Goal: Task Accomplishment & Management: Use online tool/utility

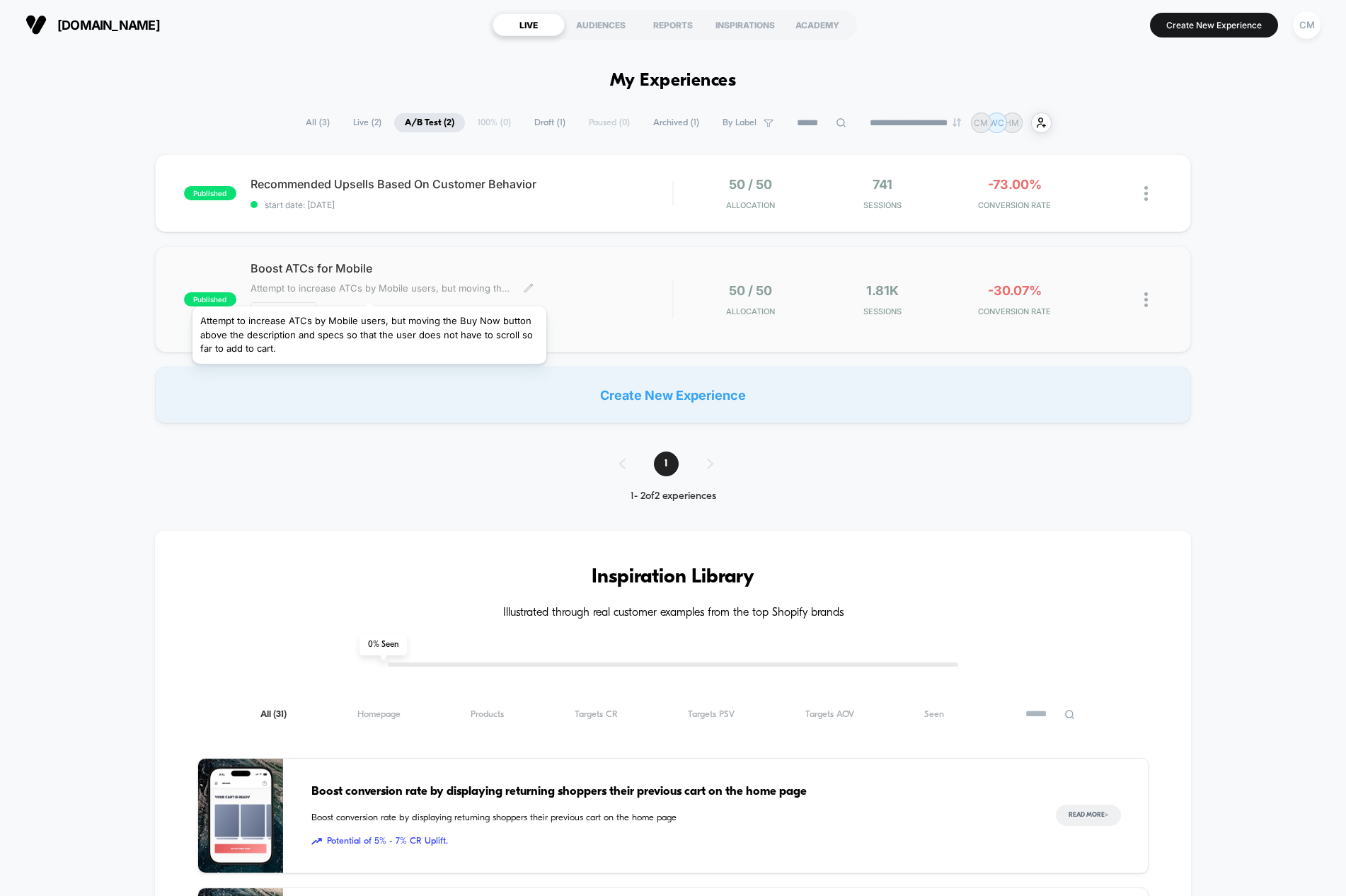
click at [369, 288] on span "Attempt to increase ATCs by Mobile users, but moving the Buy Now button above t…" at bounding box center [382, 288] width 262 height 12
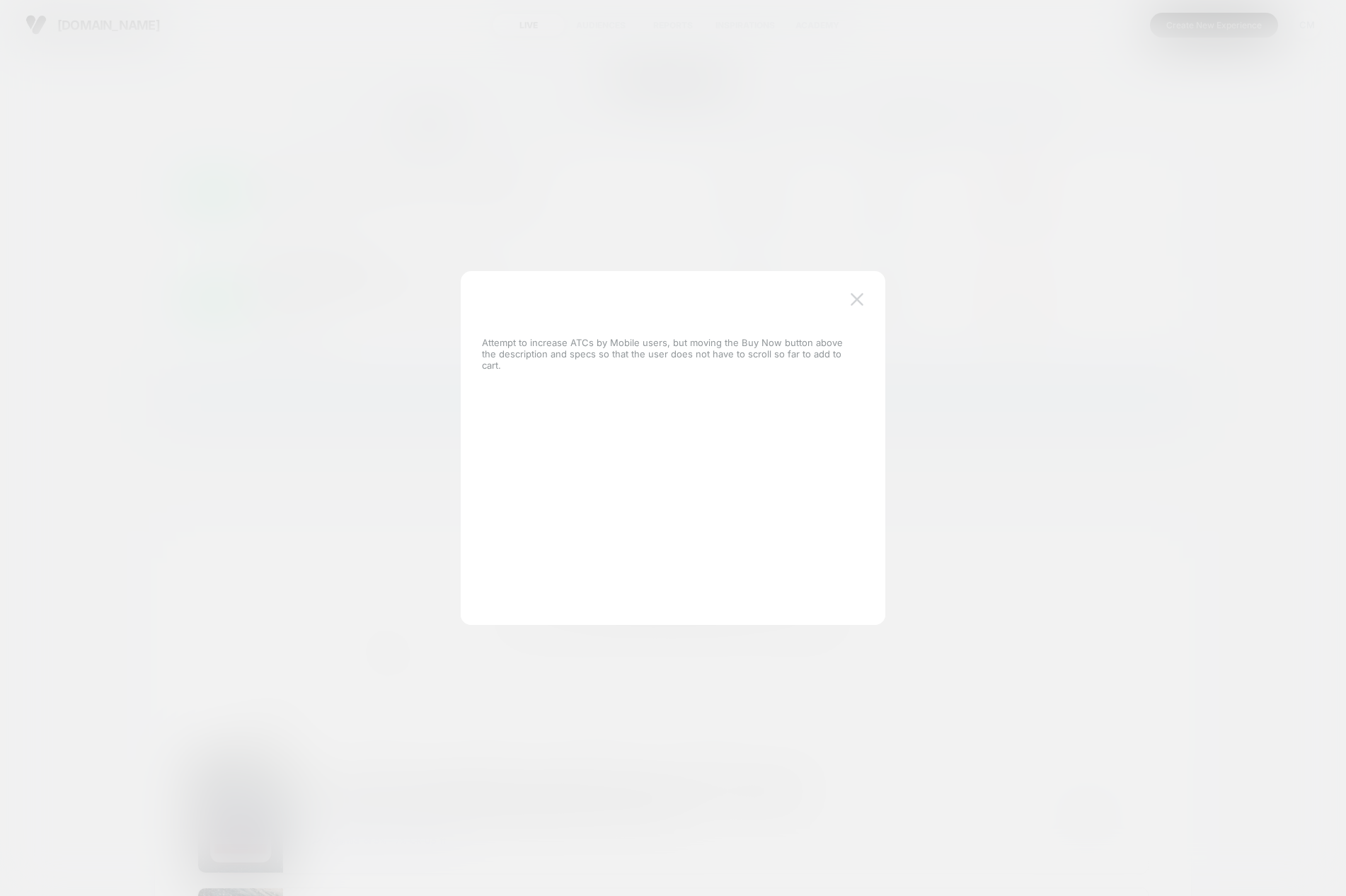
click at [848, 298] on button at bounding box center [857, 299] width 22 height 22
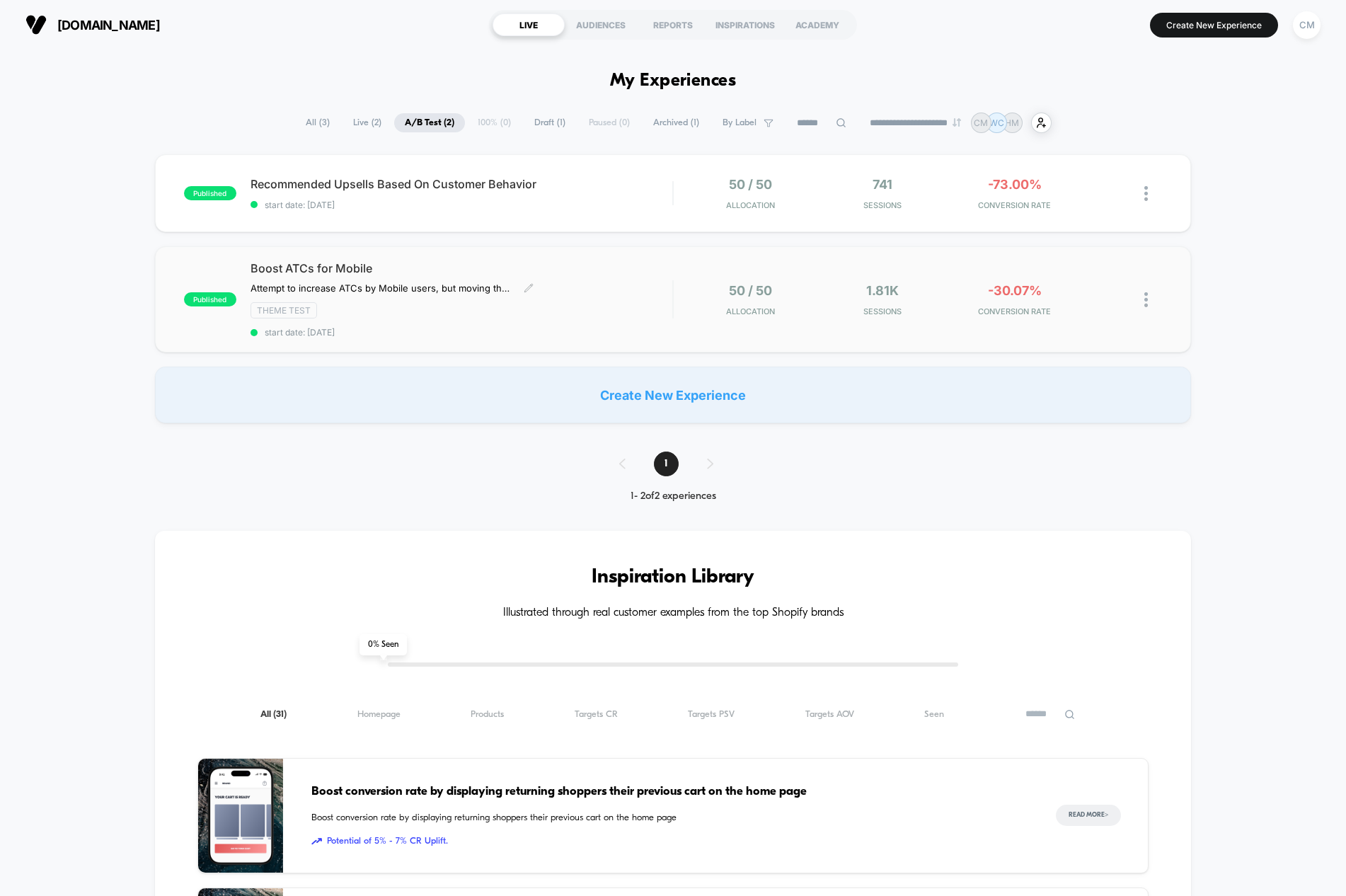
click at [572, 268] on span "Boost ATCs for Mobile" at bounding box center [462, 268] width 423 height 14
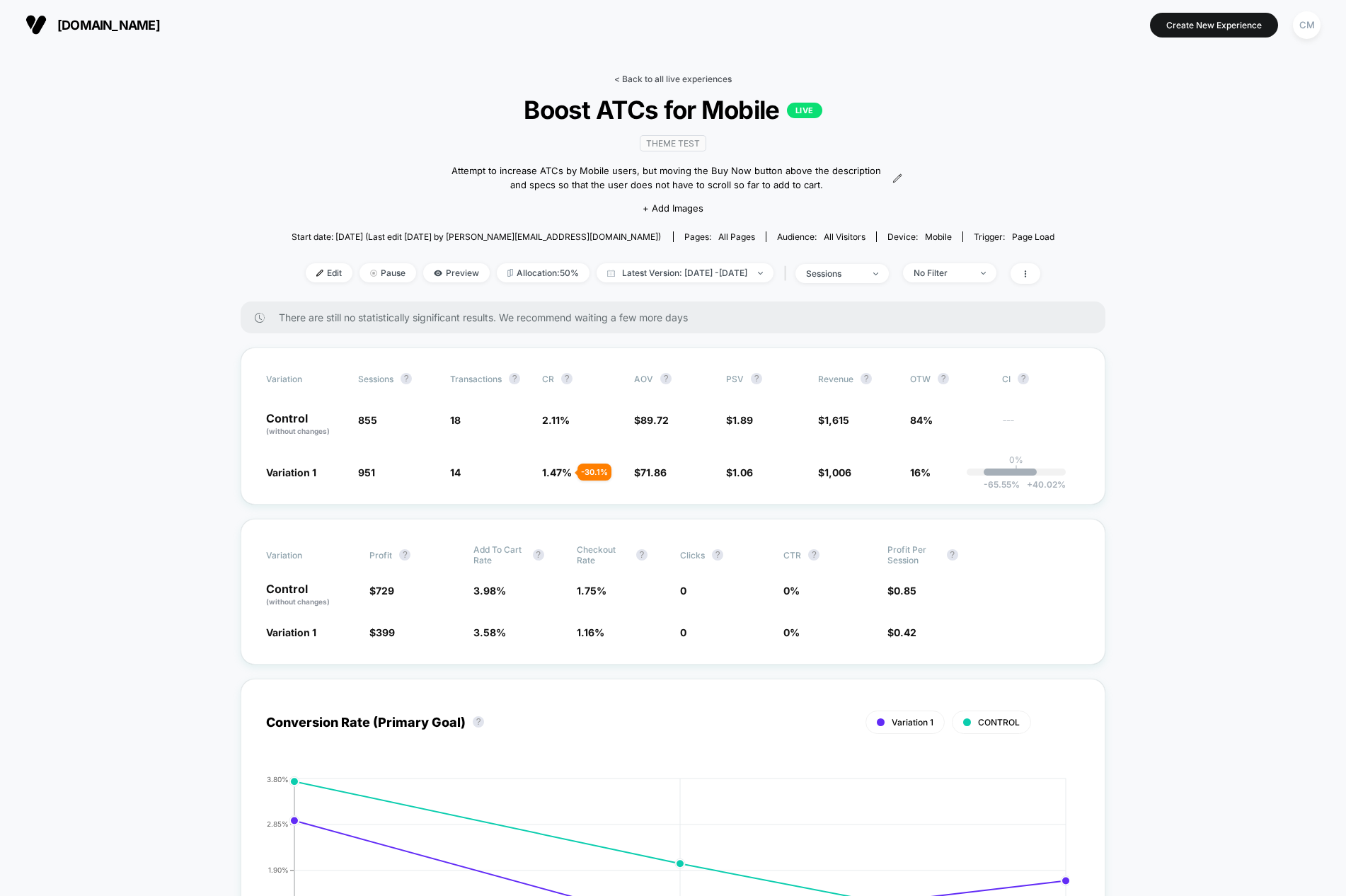
click at [659, 78] on link "< Back to all live experiences" at bounding box center [673, 79] width 117 height 11
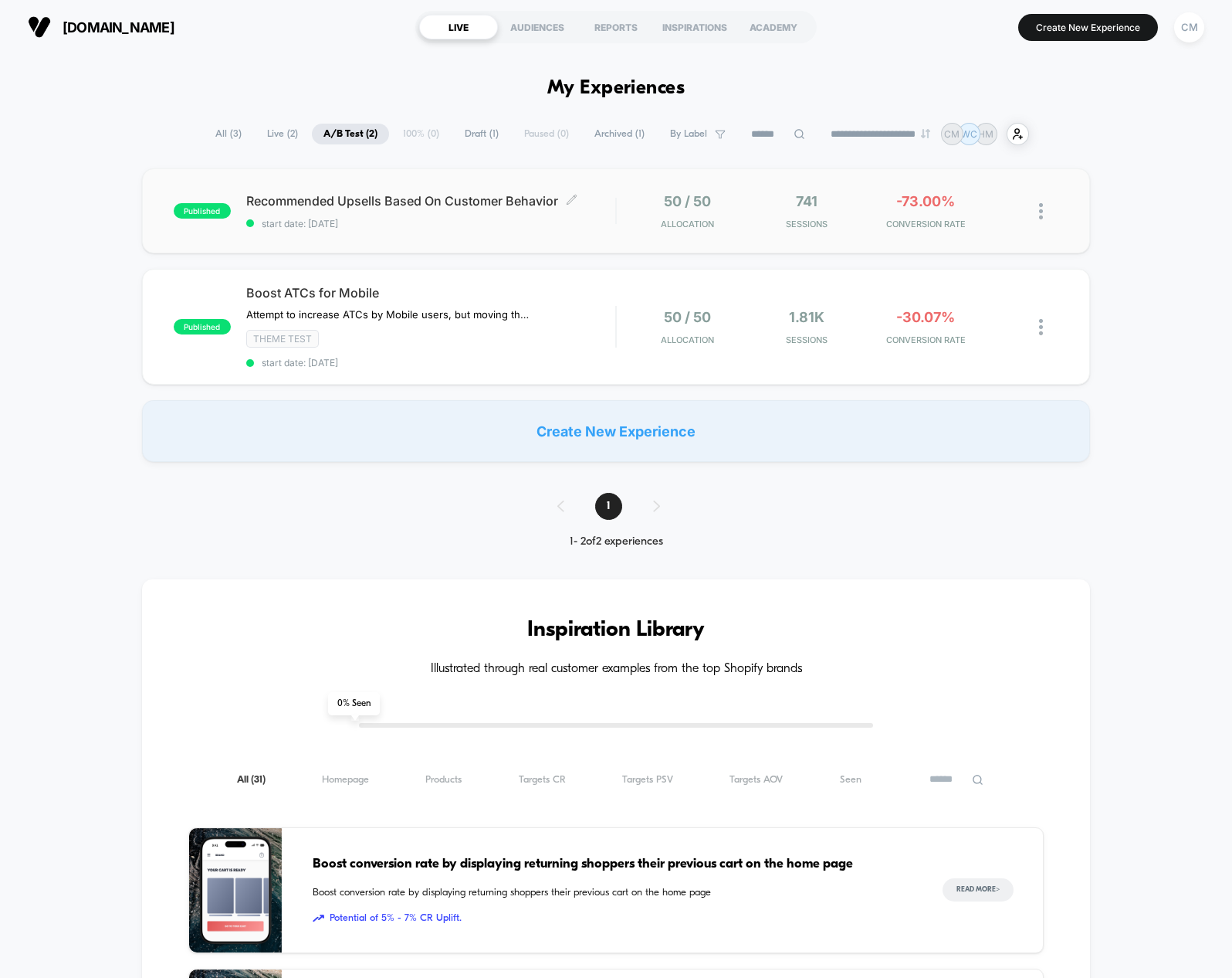
click at [475, 198] on span "Recommended Upsells Based On Customer Behavior Click to edit experience details" at bounding box center [432, 200] width 370 height 15
